Goal: Transaction & Acquisition: Purchase product/service

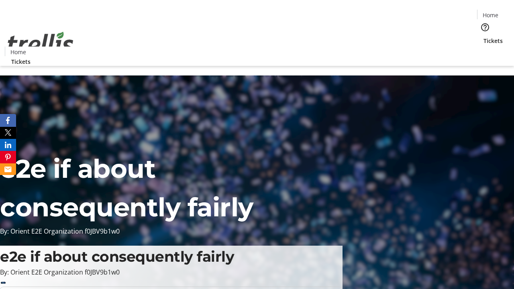
click at [483, 37] on span "Tickets" at bounding box center [492, 41] width 19 height 8
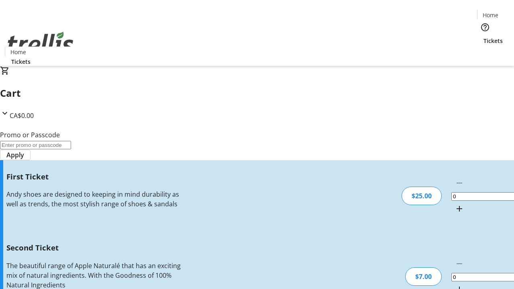
click at [455, 204] on mat-icon "Increment by one" at bounding box center [460, 209] width 10 height 10
type input "1"
click at [455, 285] on mat-icon "Increment by one" at bounding box center [460, 290] width 10 height 10
type input "2"
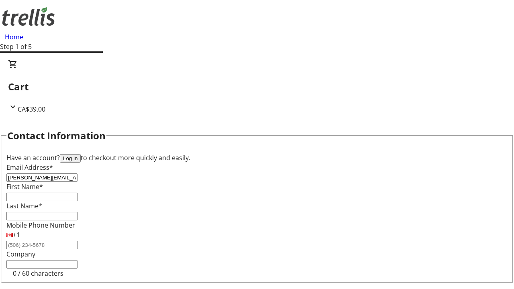
type input "[PERSON_NAME][EMAIL_ADDRESS][PERSON_NAME][DOMAIN_NAME]"
type input "[PERSON_NAME]"
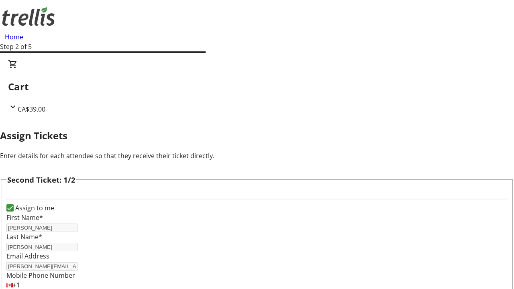
type input "[PERSON_NAME]"
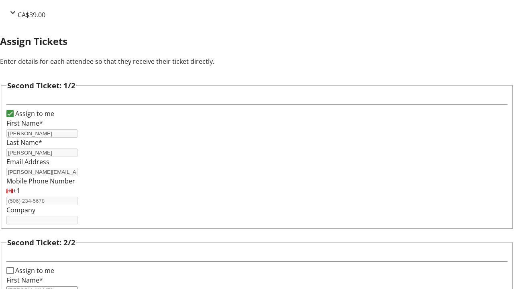
type input "[PERSON_NAME]"
type input "[EMAIL_ADDRESS][PERSON_NAME][DOMAIN_NAME]"
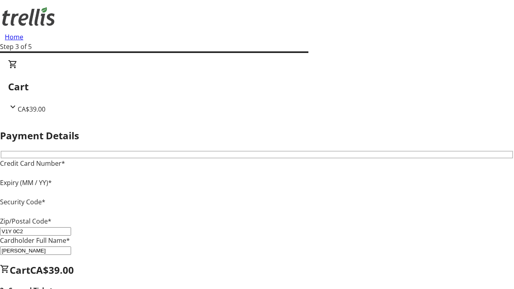
type input "V1Y 0C2"
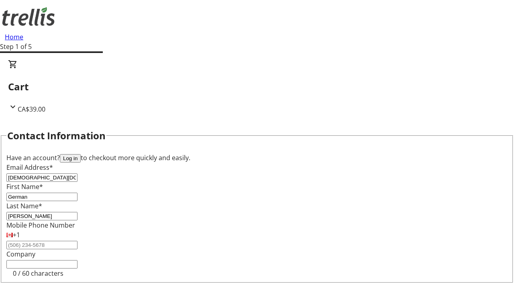
type input "[PERSON_NAME]"
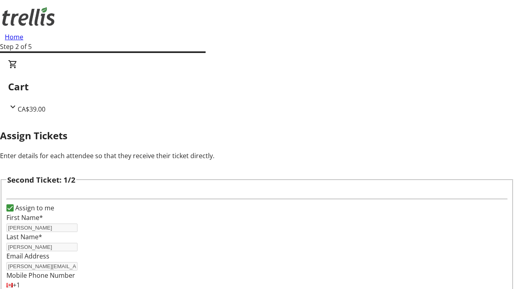
type input "New"
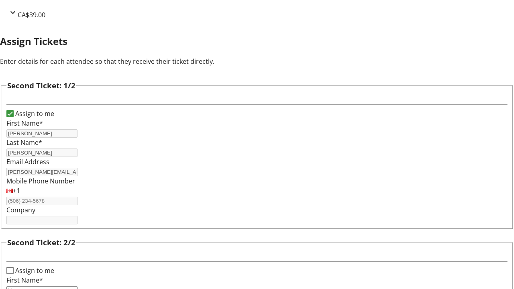
type input "Name"
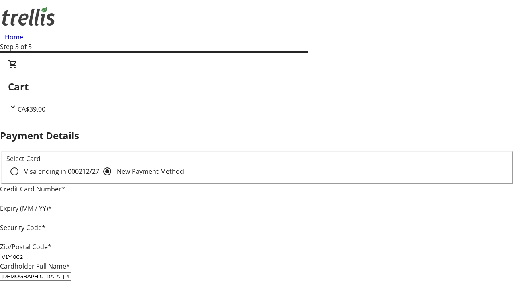
type input "V1Y 0C2"
